Goal: Information Seeking & Learning: Learn about a topic

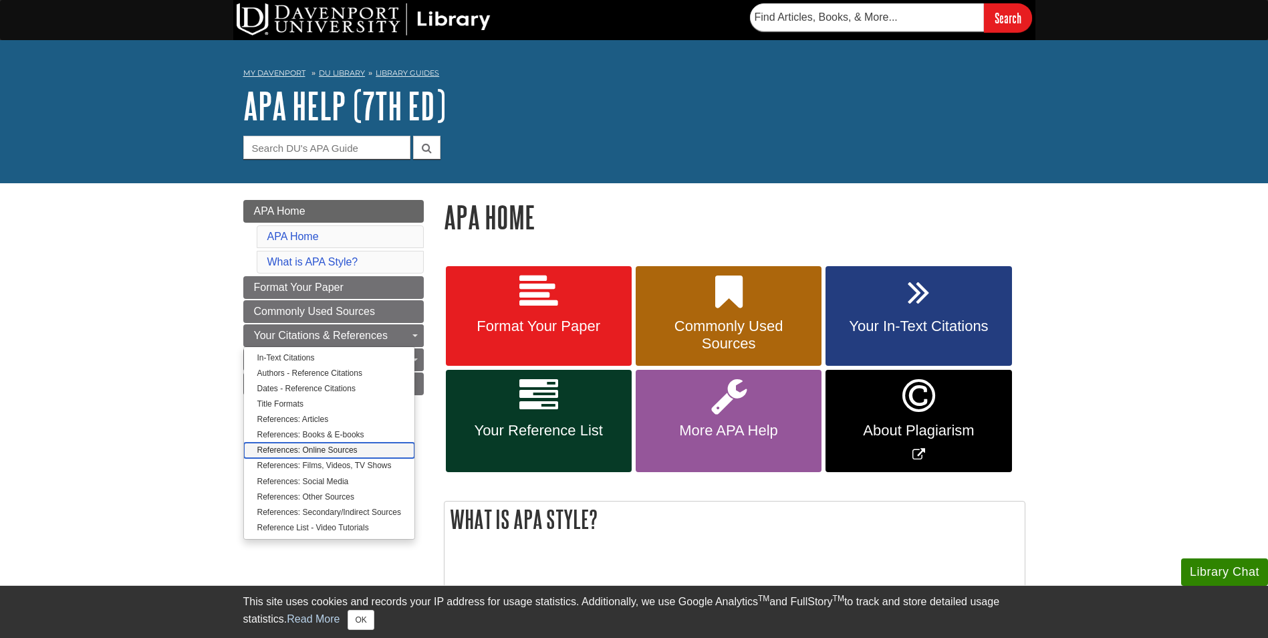
click at [339, 451] on link "References: Online Sources" at bounding box center [329, 450] width 170 height 15
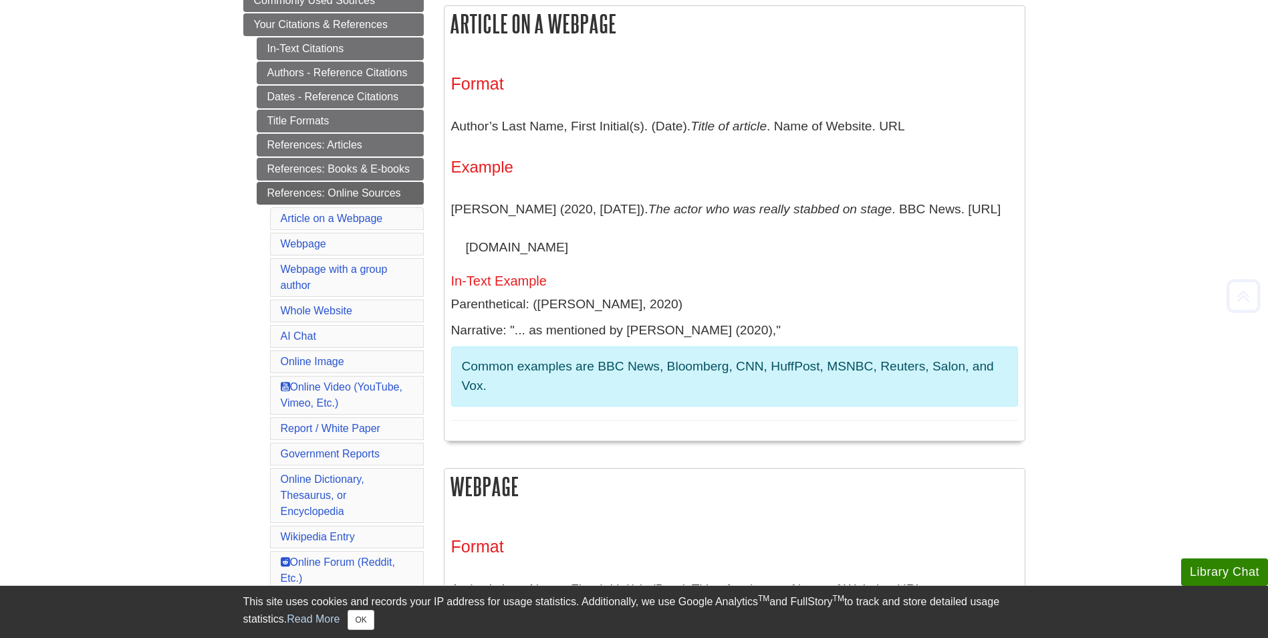
scroll to position [267, 0]
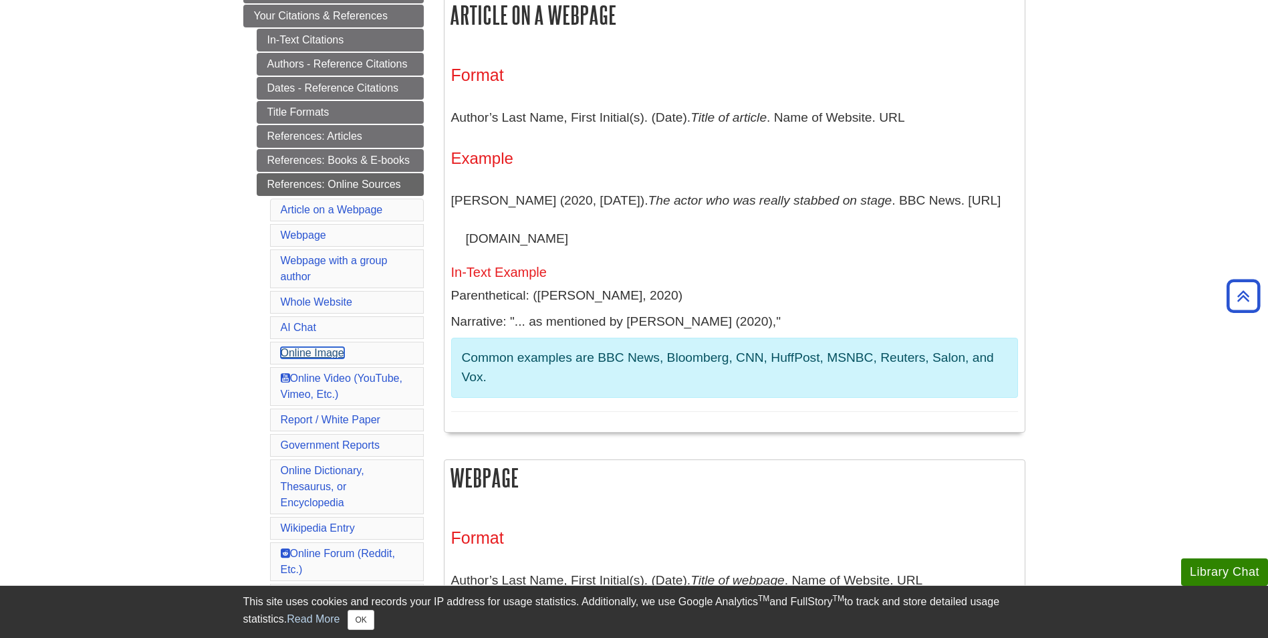
click at [338, 358] on link "Online Image" at bounding box center [313, 352] width 64 height 11
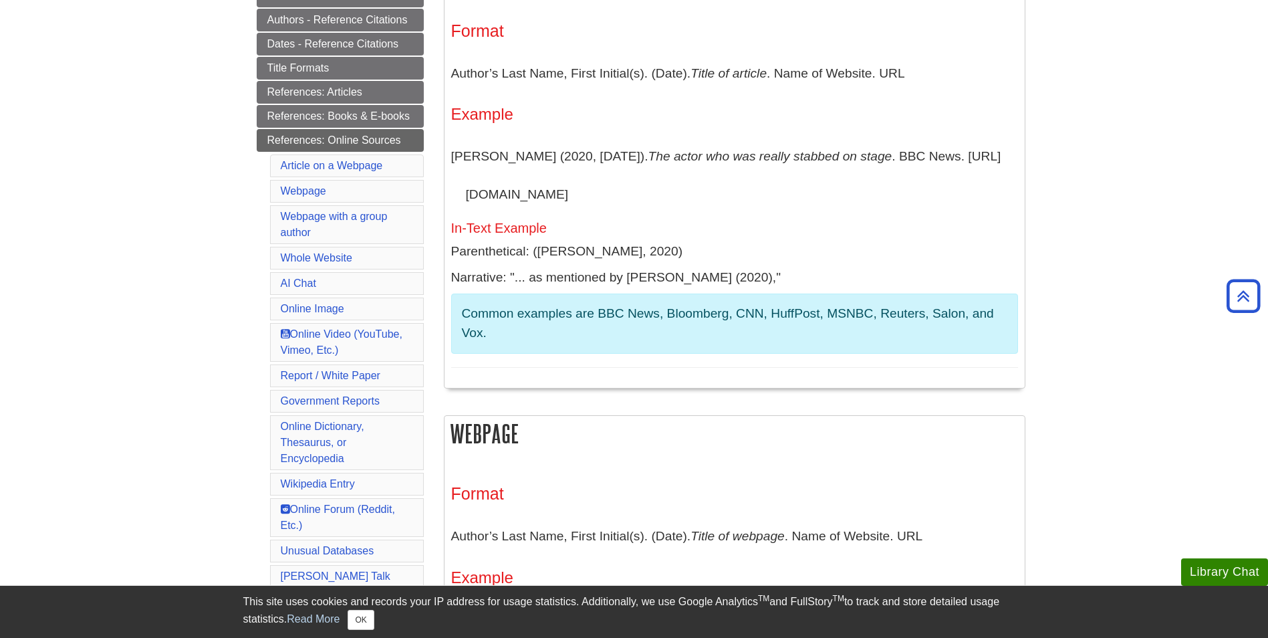
scroll to position [288, 0]
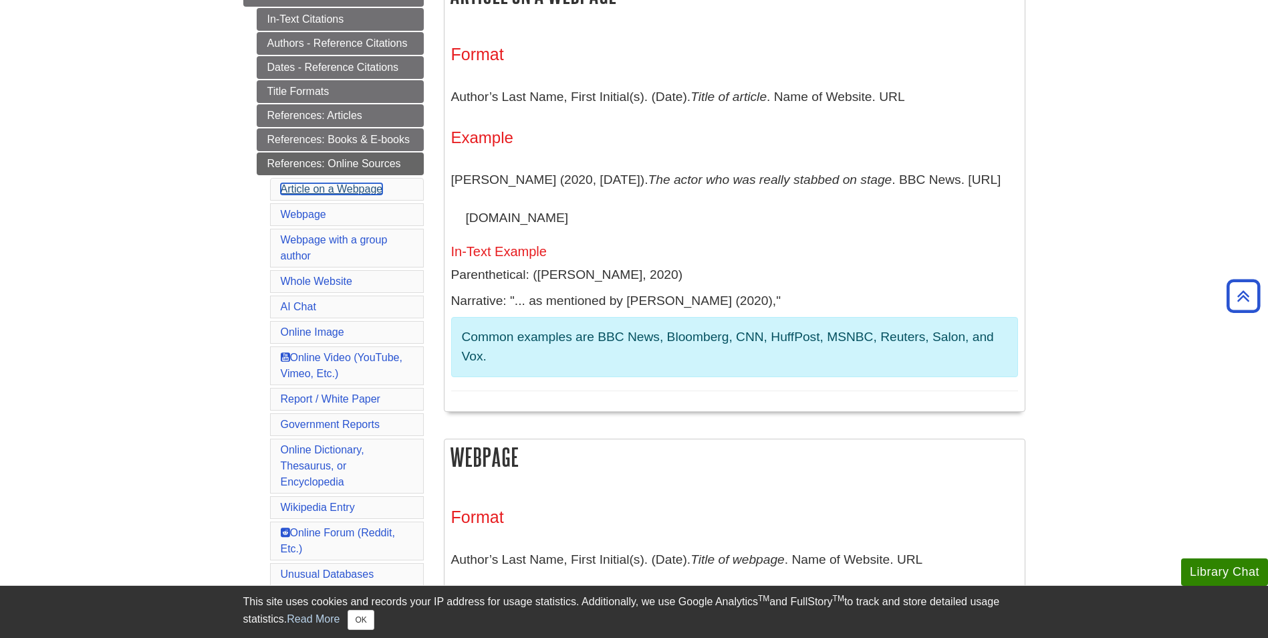
click at [373, 189] on link "Article on a Webpage" at bounding box center [332, 188] width 102 height 11
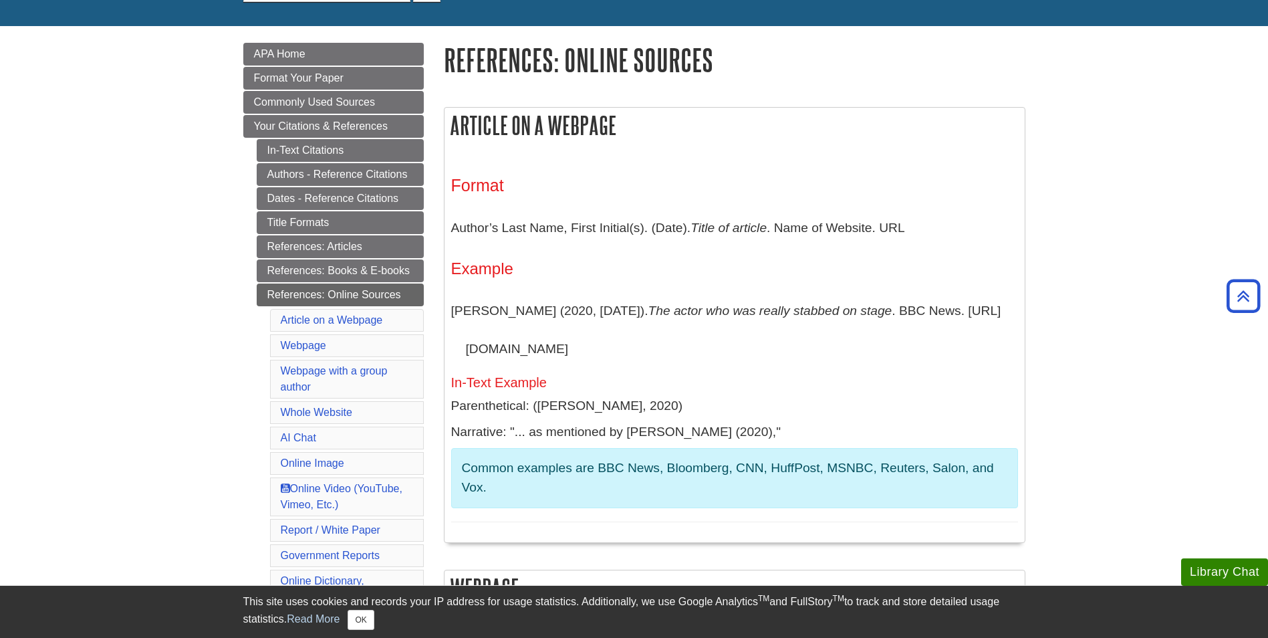
scroll to position [134, 0]
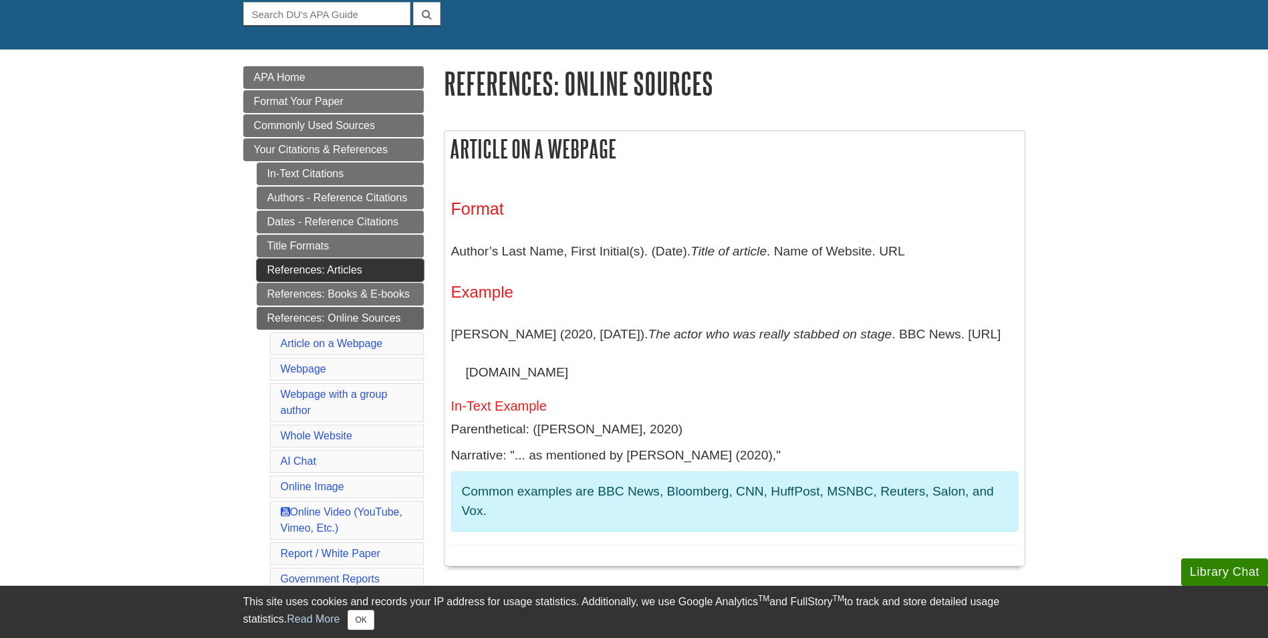
click at [376, 267] on link "References: Articles" at bounding box center [340, 270] width 167 height 23
